Goal: Complete application form

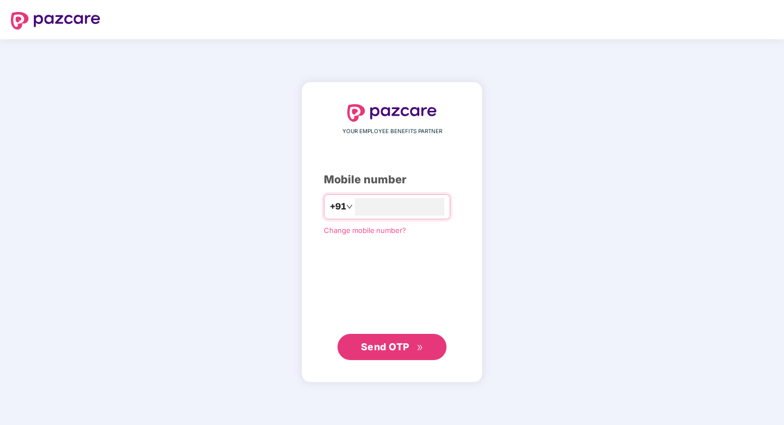
type input "**********"
click at [400, 340] on span "Send OTP" at bounding box center [392, 346] width 63 height 15
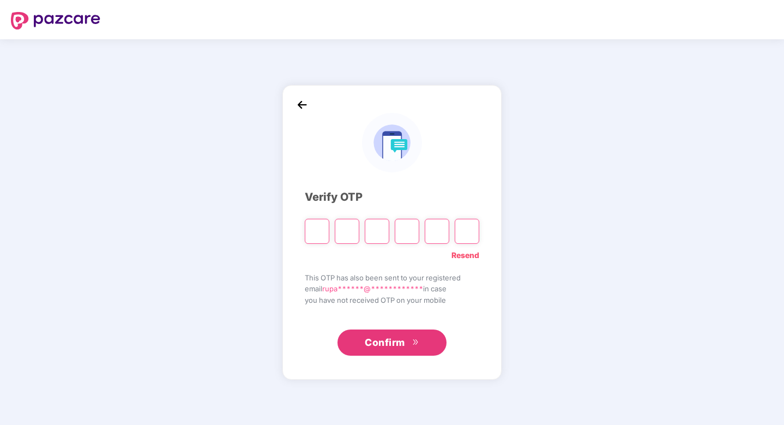
type input "*"
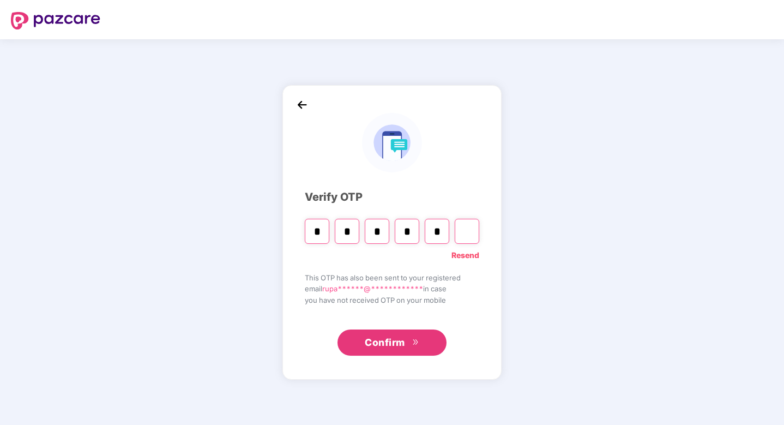
type input "*"
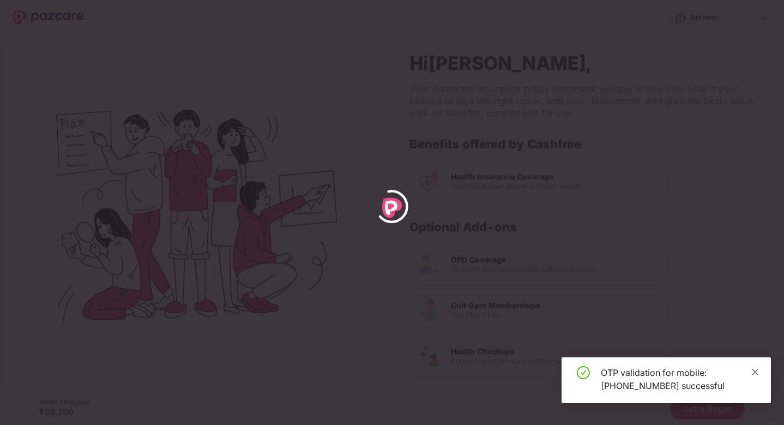
click at [755, 373] on icon "close" at bounding box center [755, 372] width 8 height 8
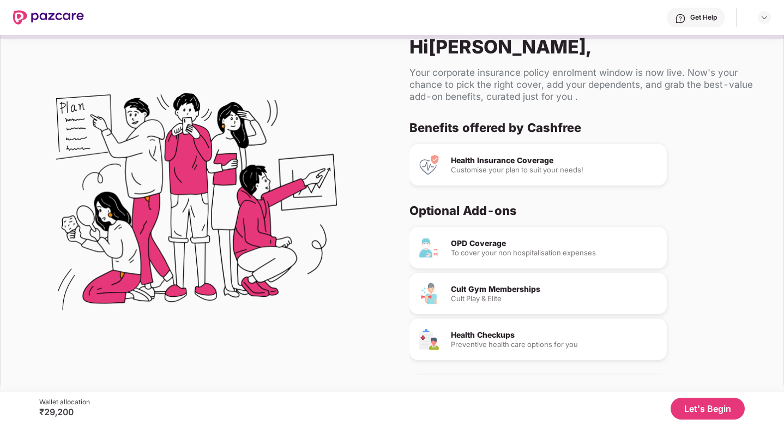
click at [576, 154] on div "Health Insurance Coverage Customise your plan to suit your needs!" at bounding box center [537, 164] width 257 height 41
click at [519, 170] on div "Customise your plan to suit your needs!" at bounding box center [554, 169] width 207 height 7
click at [699, 411] on button "Let's Begin" at bounding box center [707, 408] width 74 height 22
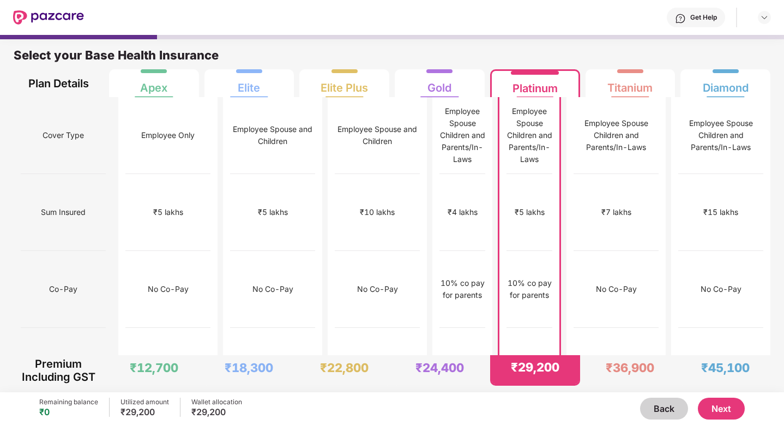
click at [722, 407] on button "Next" at bounding box center [721, 408] width 47 height 22
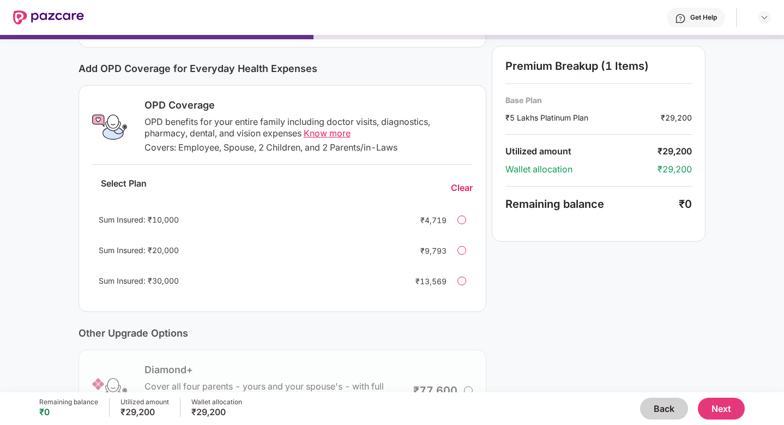
scroll to position [124, 0]
click at [740, 408] on button "Next" at bounding box center [721, 408] width 47 height 22
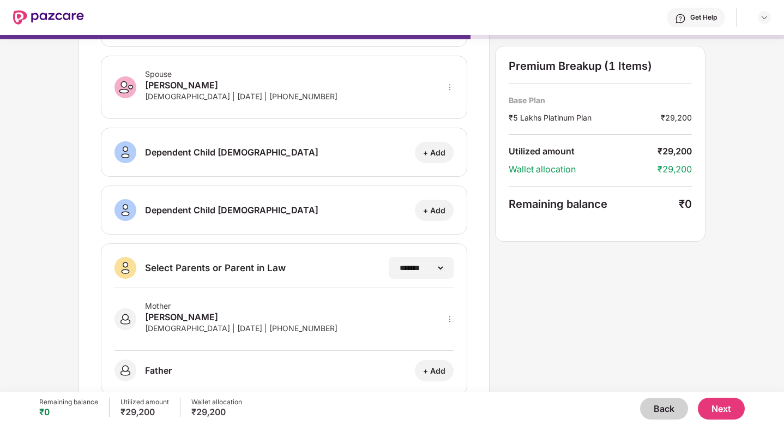
scroll to position [0, 0]
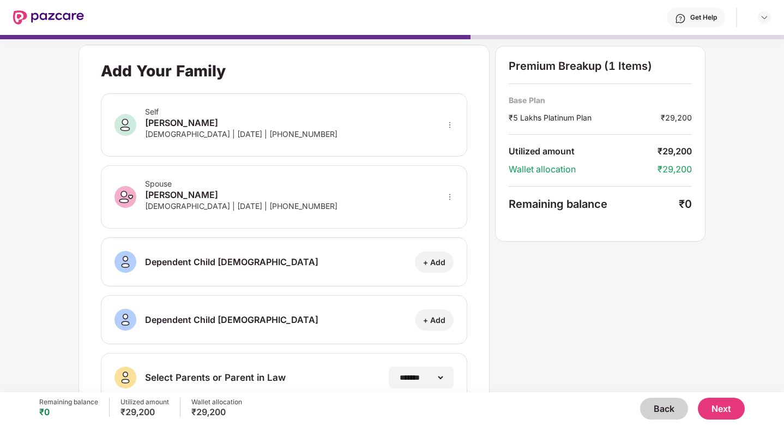
click at [724, 413] on button "Next" at bounding box center [721, 408] width 47 height 22
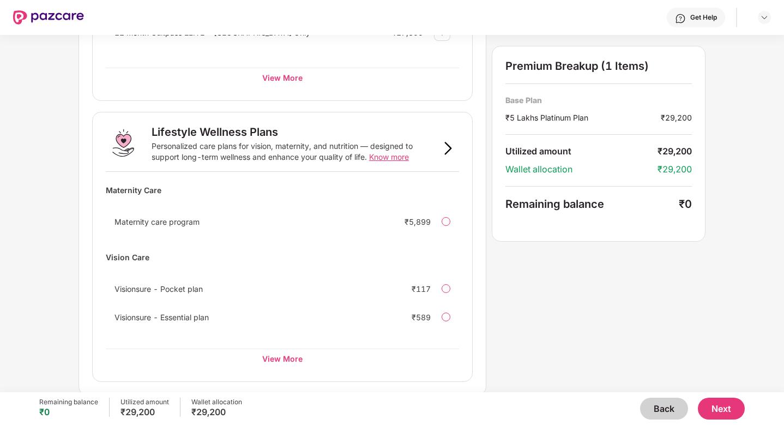
scroll to position [649, 0]
click at [724, 406] on button "Next" at bounding box center [721, 408] width 47 height 22
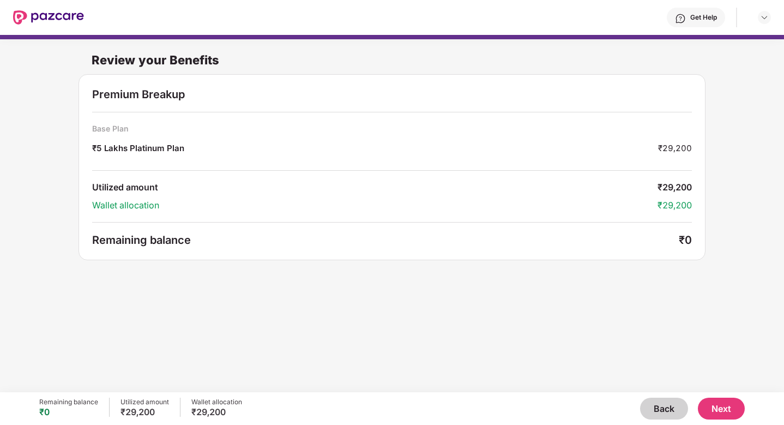
click at [724, 406] on button "Next" at bounding box center [721, 408] width 47 height 22
